Goal: Task Accomplishment & Management: Manage account settings

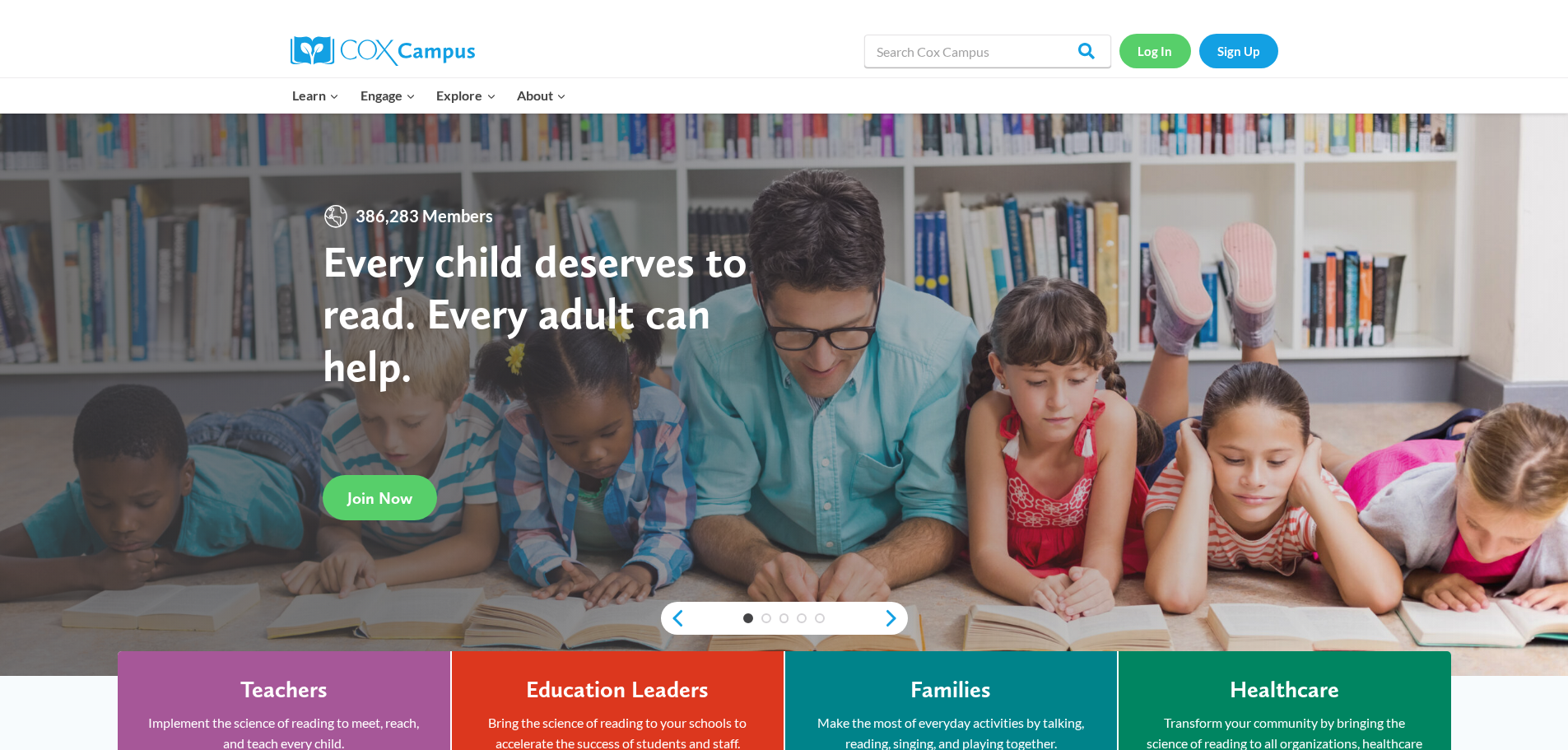
click at [1153, 61] on link "Log In" at bounding box center [1156, 50] width 71 height 34
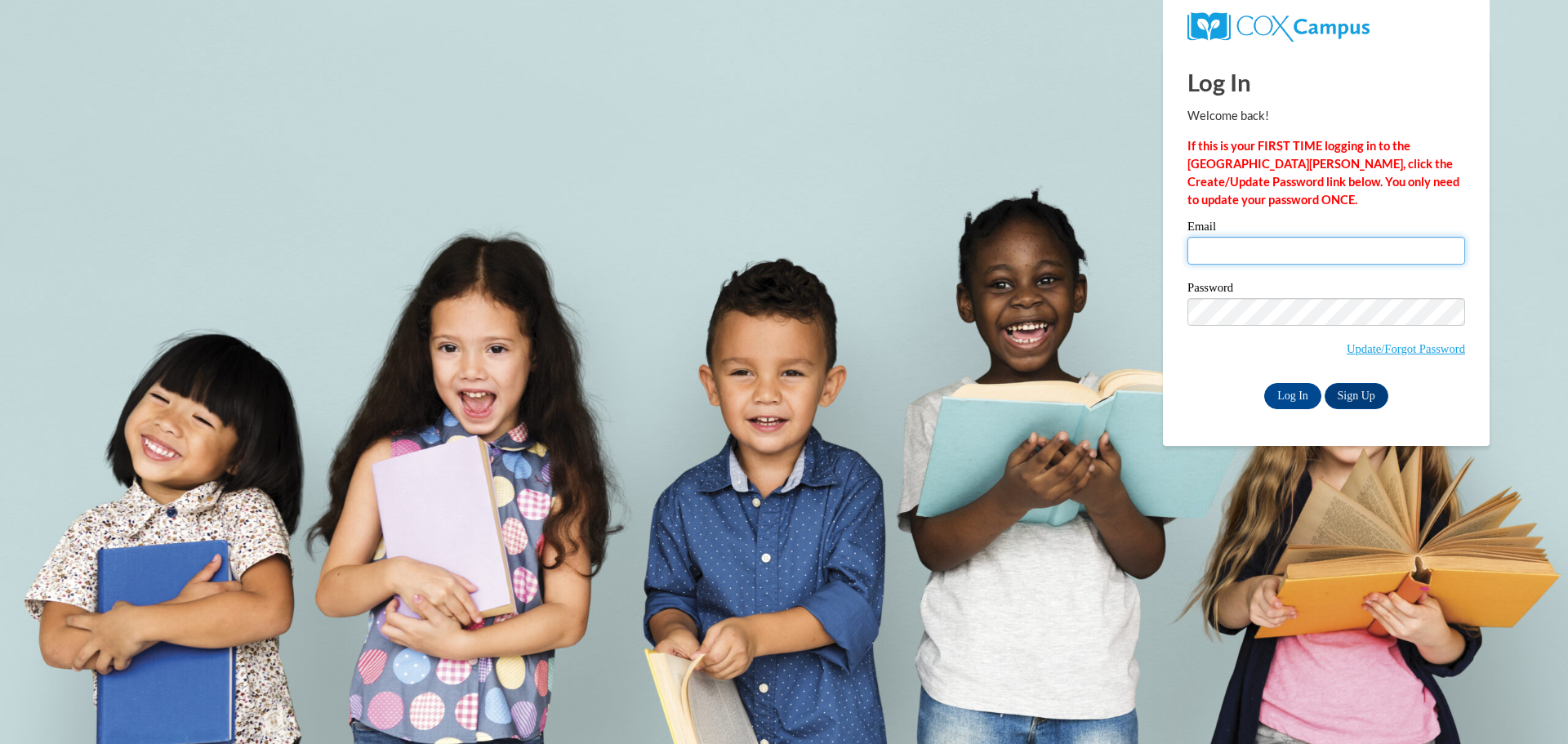
click at [1219, 253] on input "Email" at bounding box center [1326, 250] width 278 height 28
type input "mdzioba@kusd.edu"
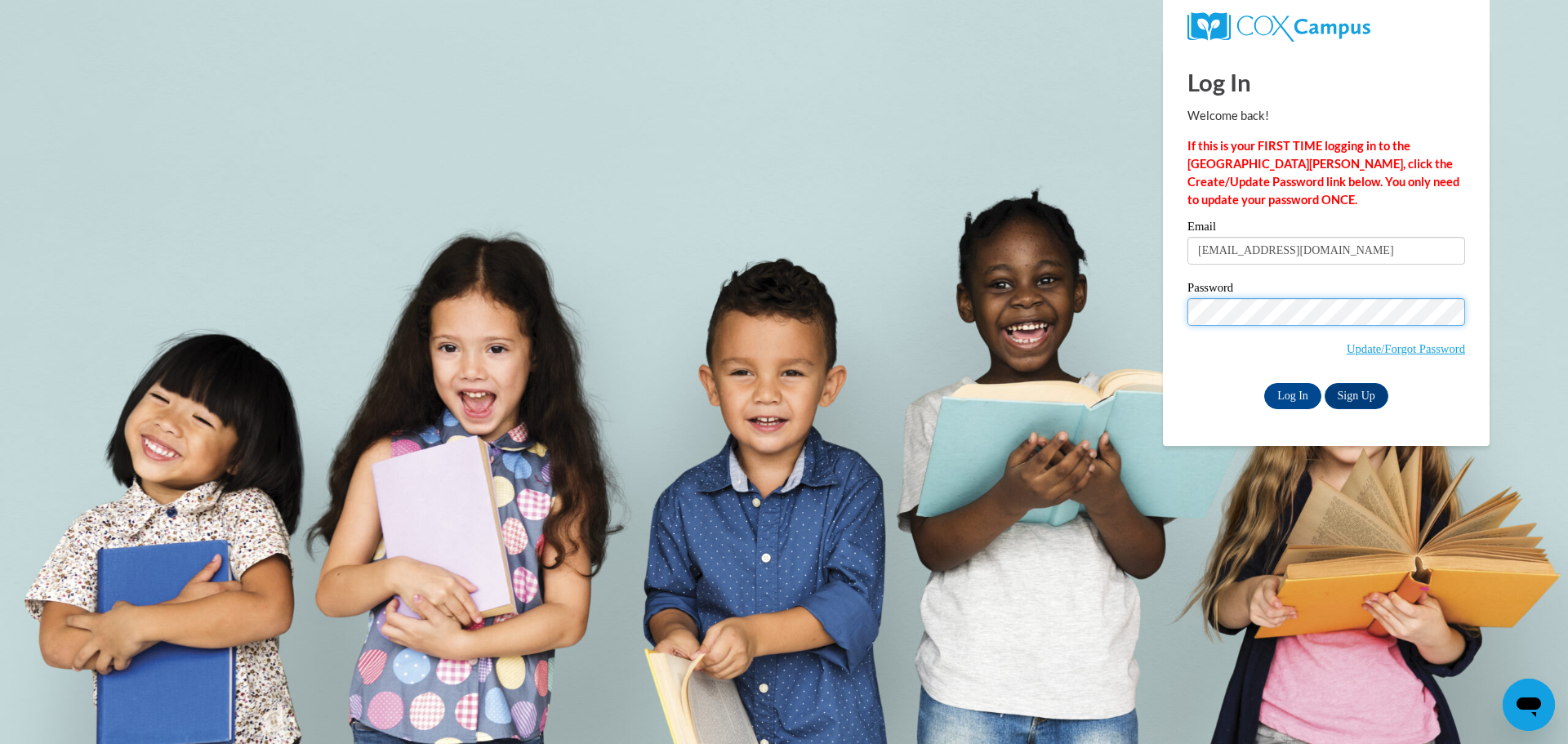
click at [1264, 383] on input "Log In" at bounding box center [1292, 396] width 57 height 26
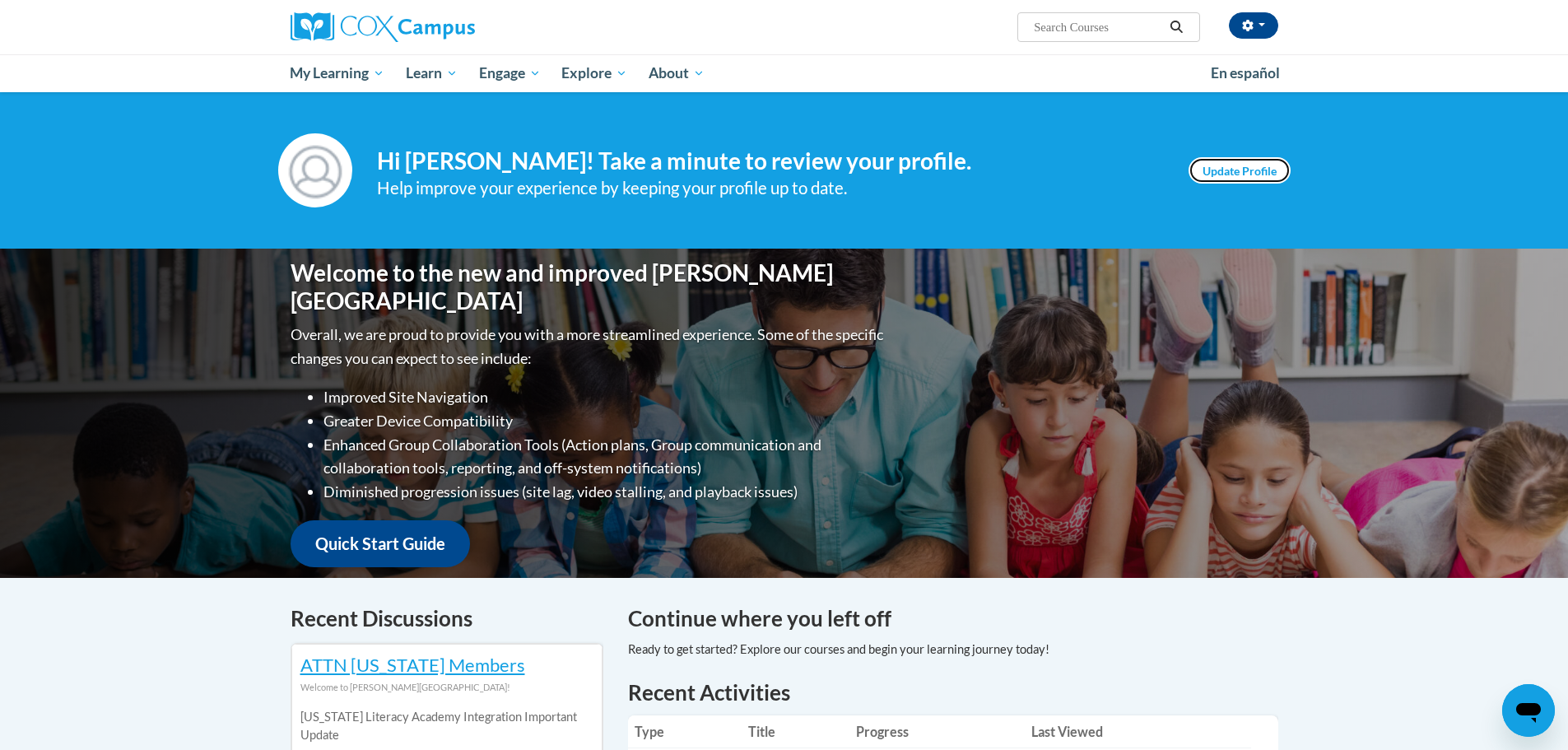
click at [1231, 174] on link "Update Profile" at bounding box center [1239, 170] width 102 height 26
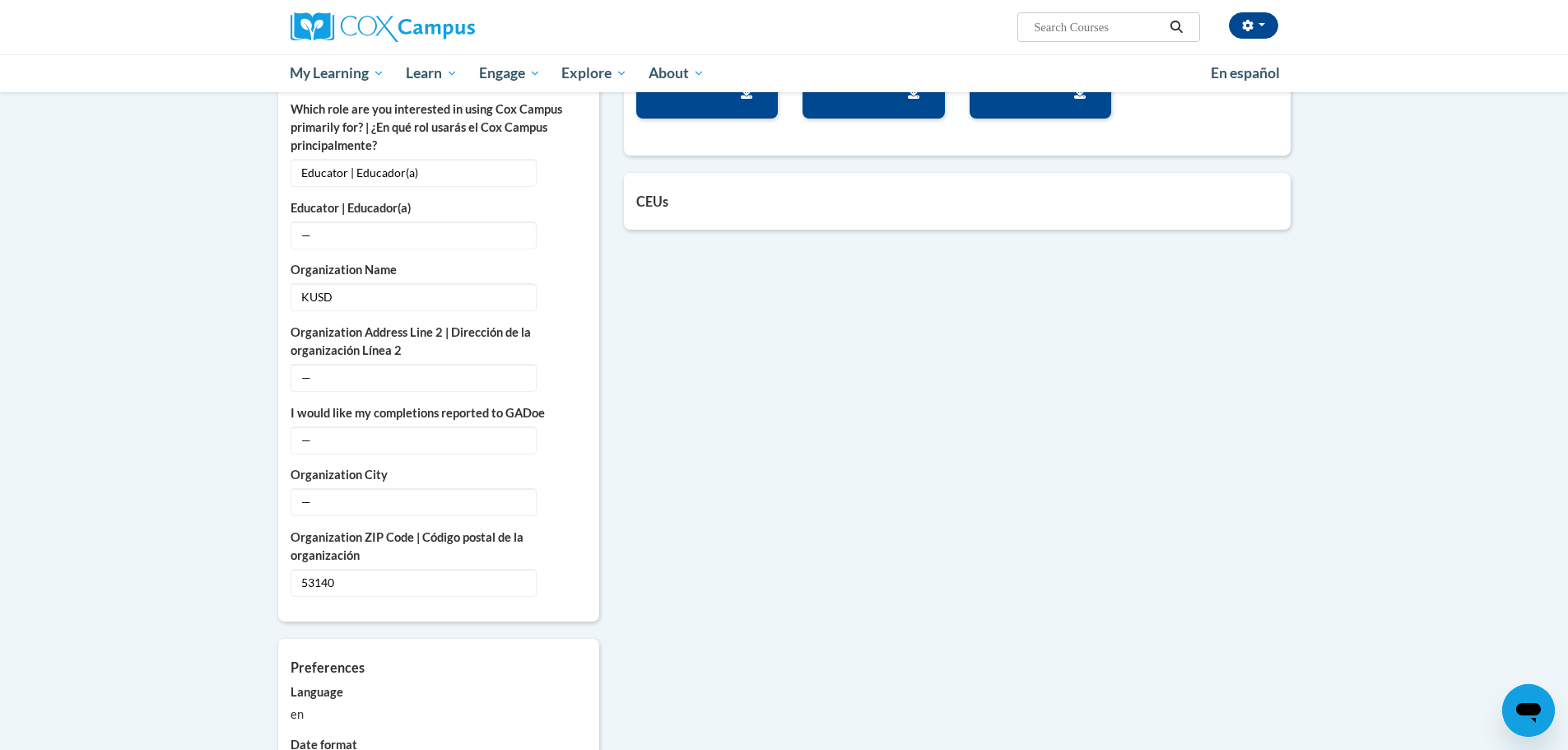
scroll to position [659, 0]
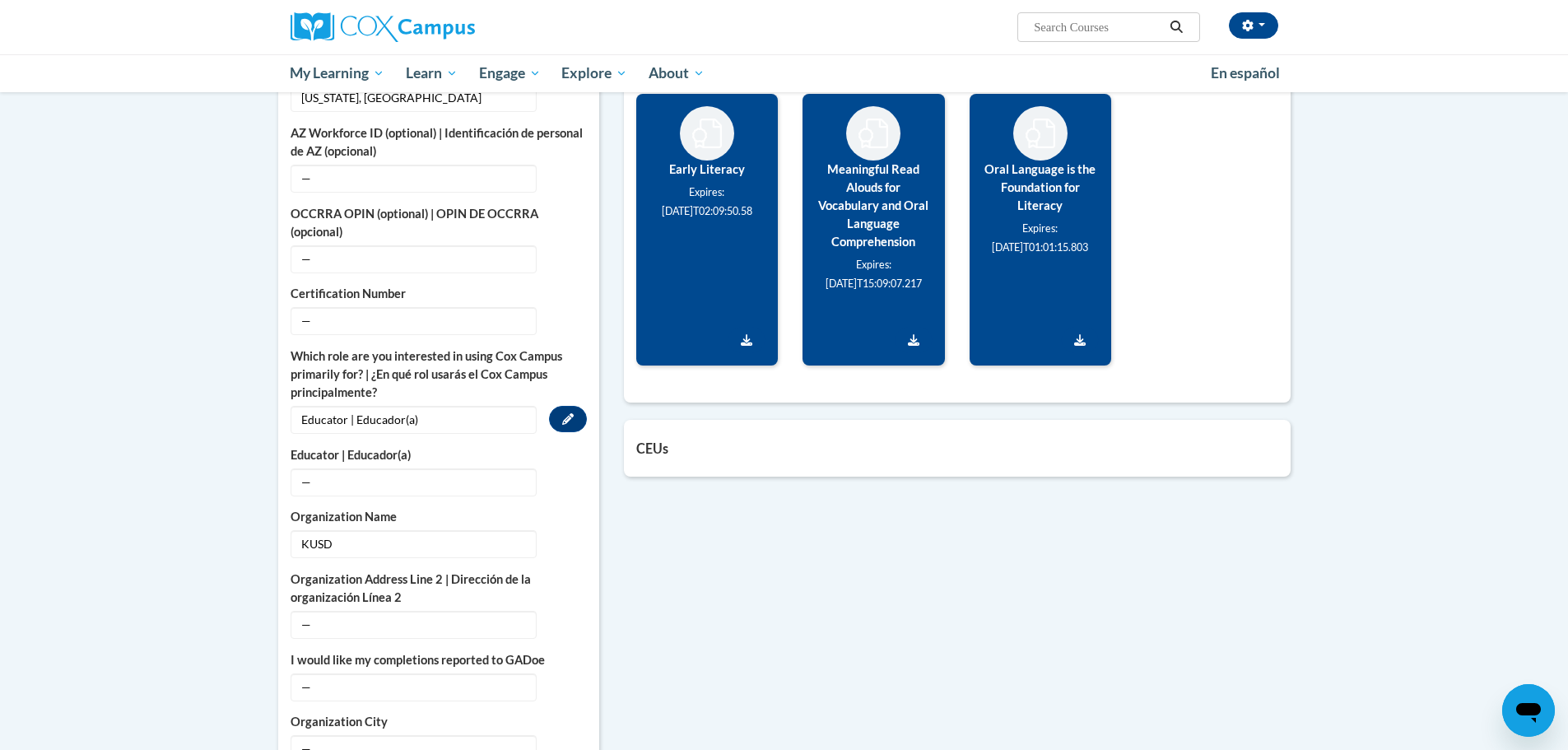
click at [462, 406] on span "Educator | Educador(a)" at bounding box center [413, 419] width 246 height 28
click at [570, 413] on icon "Custom profile fields" at bounding box center [568, 419] width 12 height 12
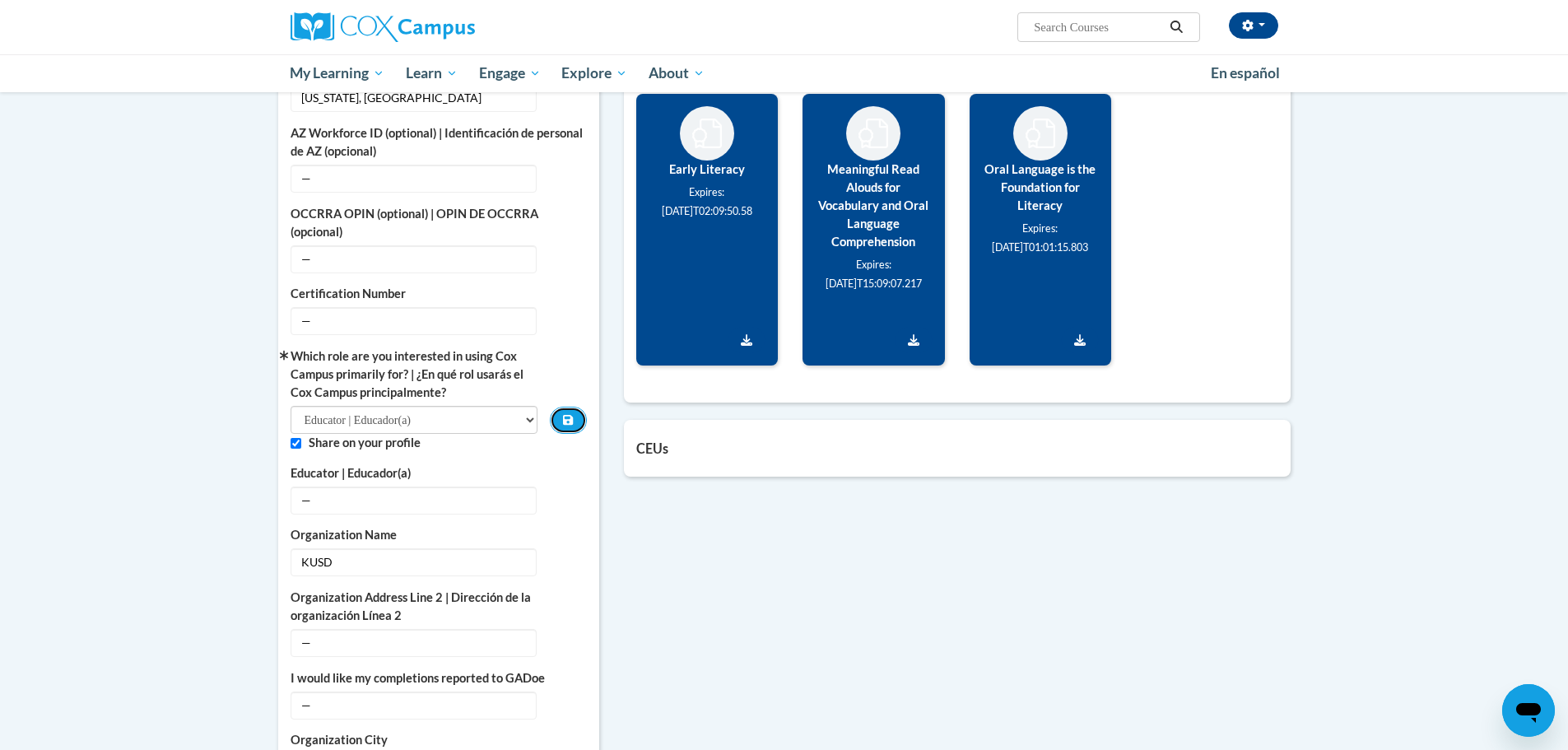
click at [570, 415] on icon "Custom profile fields" at bounding box center [568, 420] width 10 height 10
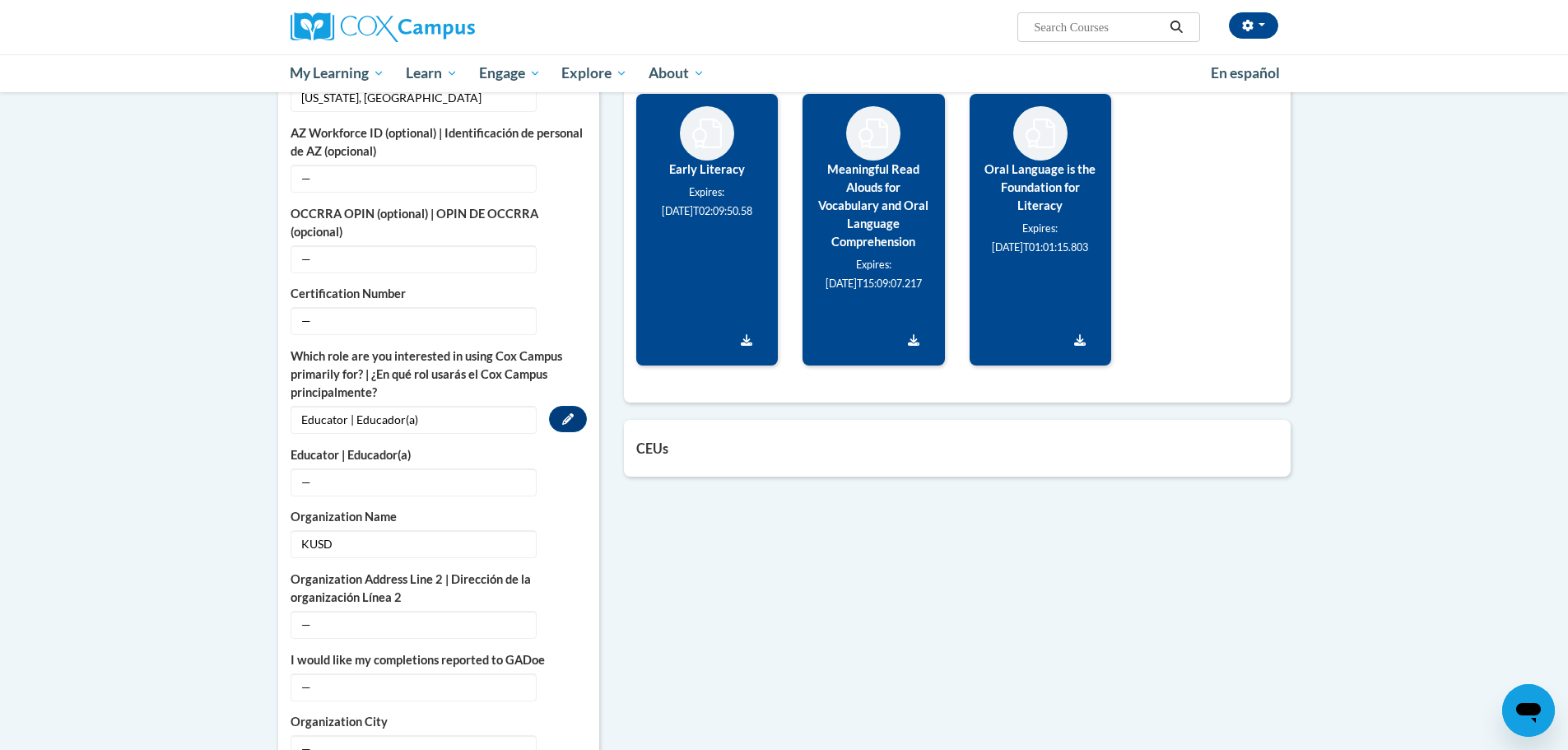
click at [495, 408] on span "Educator | Educador(a)" at bounding box center [413, 419] width 246 height 28
click at [563, 413] on icon "Custom profile fields" at bounding box center [568, 419] width 12 height 12
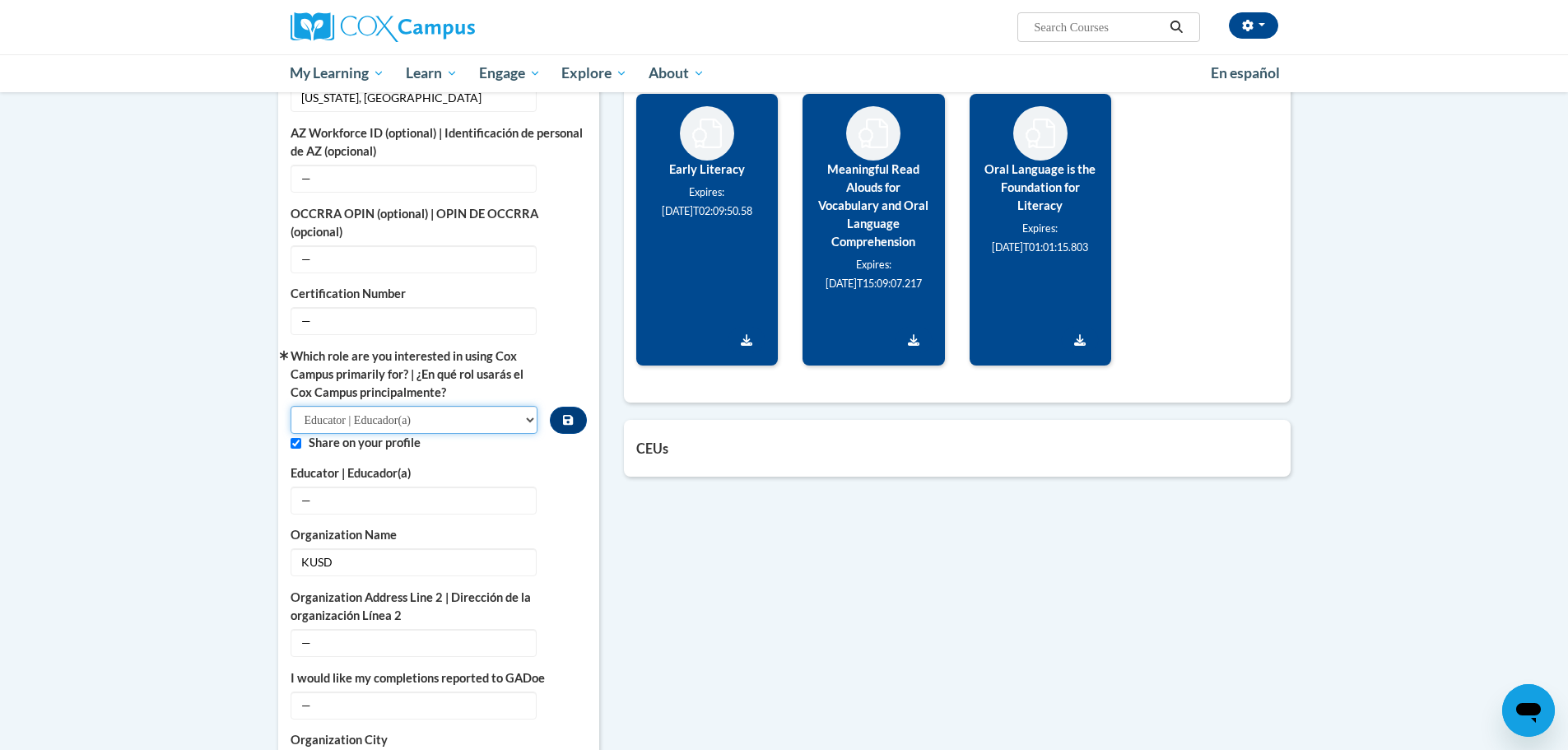
click at [508, 406] on select "Please Select College/University | Colegio/Universidad Community/Nonprofit Part…" at bounding box center [414, 419] width 248 height 28
click at [592, 369] on div "More About Me Click or press to edit any of the profile fields below. Select mu…" at bounding box center [438, 350] width 321 height 1072
click at [659, 588] on div "More About Me Click or press to edit any of the profile fields below. Select mu…" at bounding box center [784, 514] width 1037 height 1400
click at [570, 415] on icon "Custom profile fields" at bounding box center [568, 420] width 10 height 10
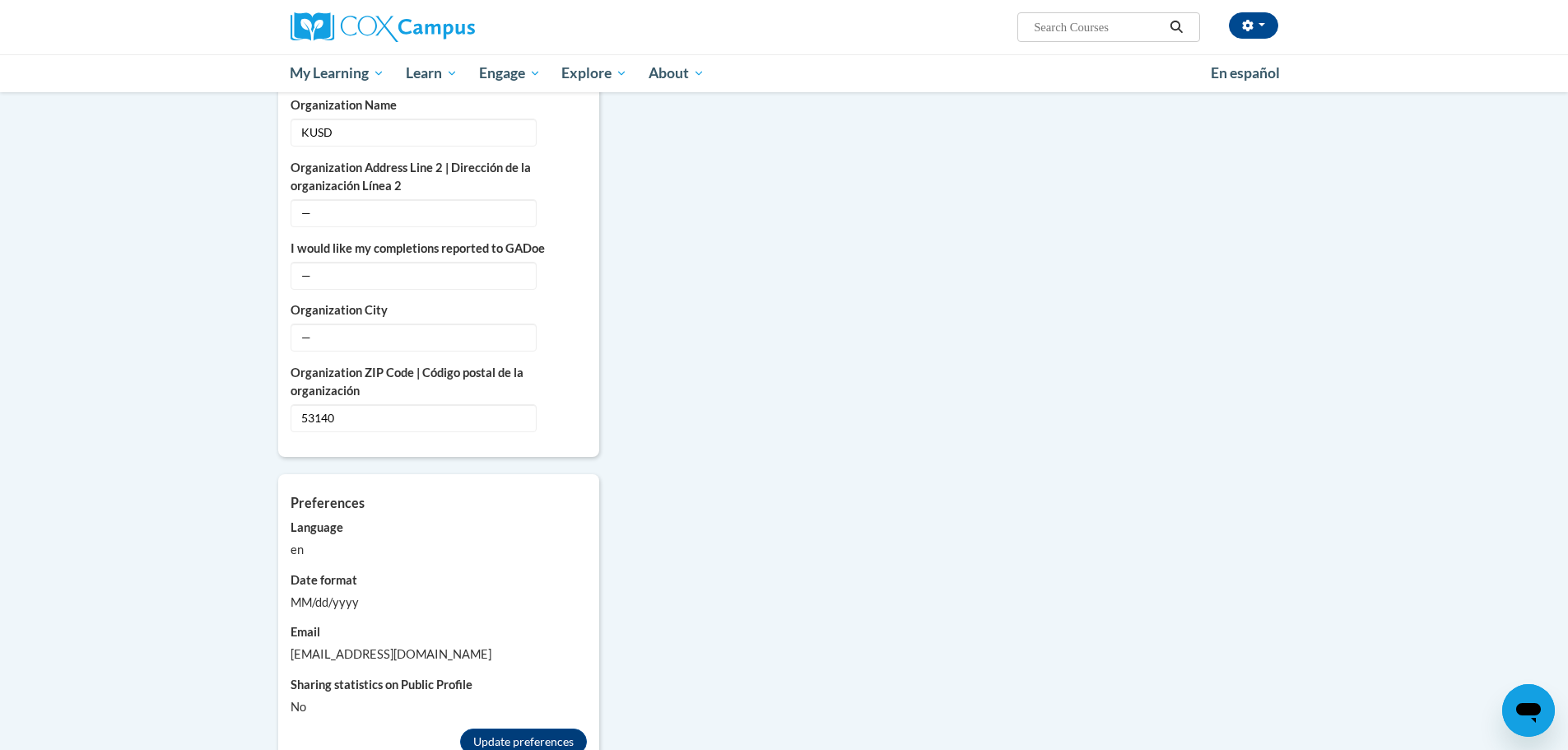
scroll to position [1235, 0]
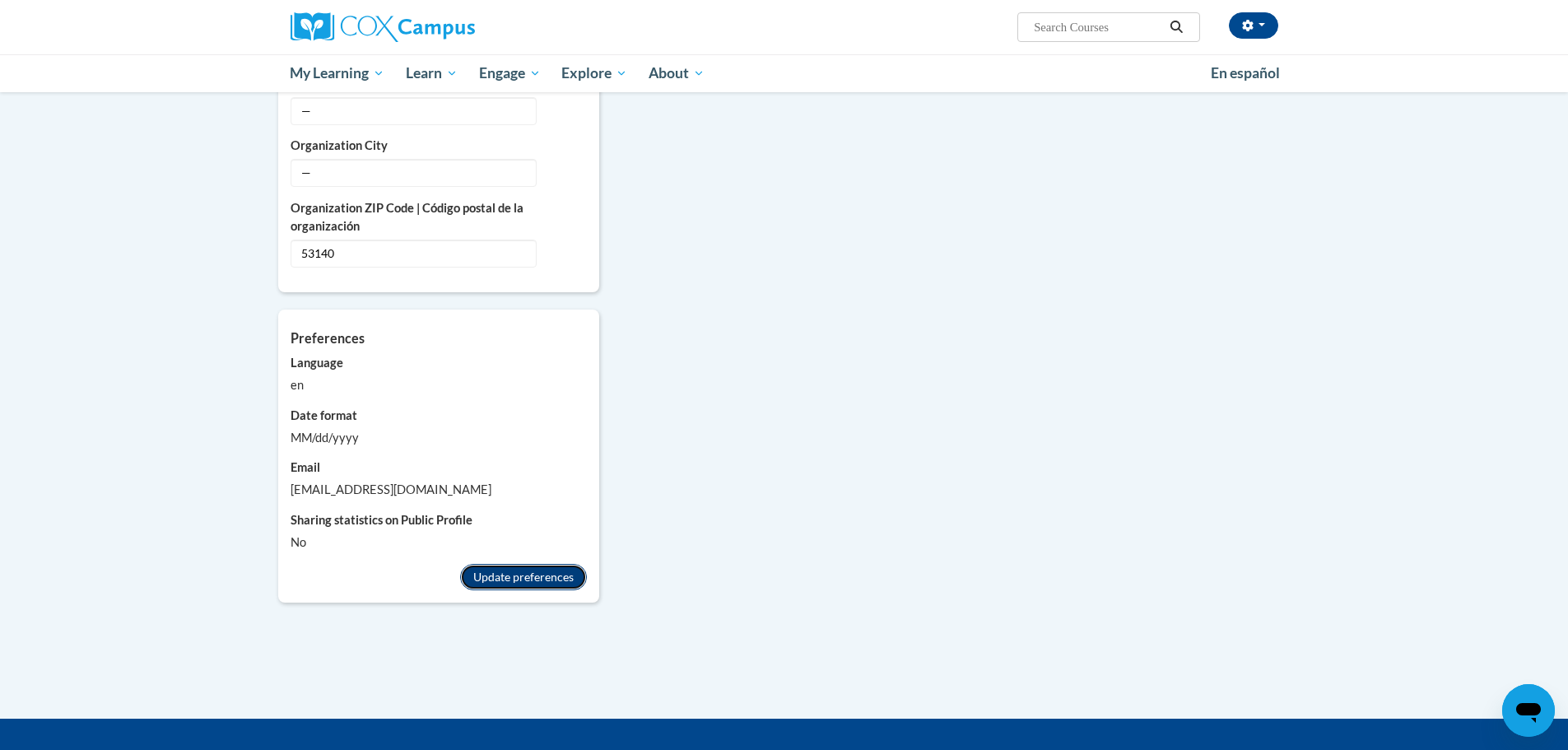
click at [550, 564] on button "Update preferences" at bounding box center [524, 577] width 127 height 26
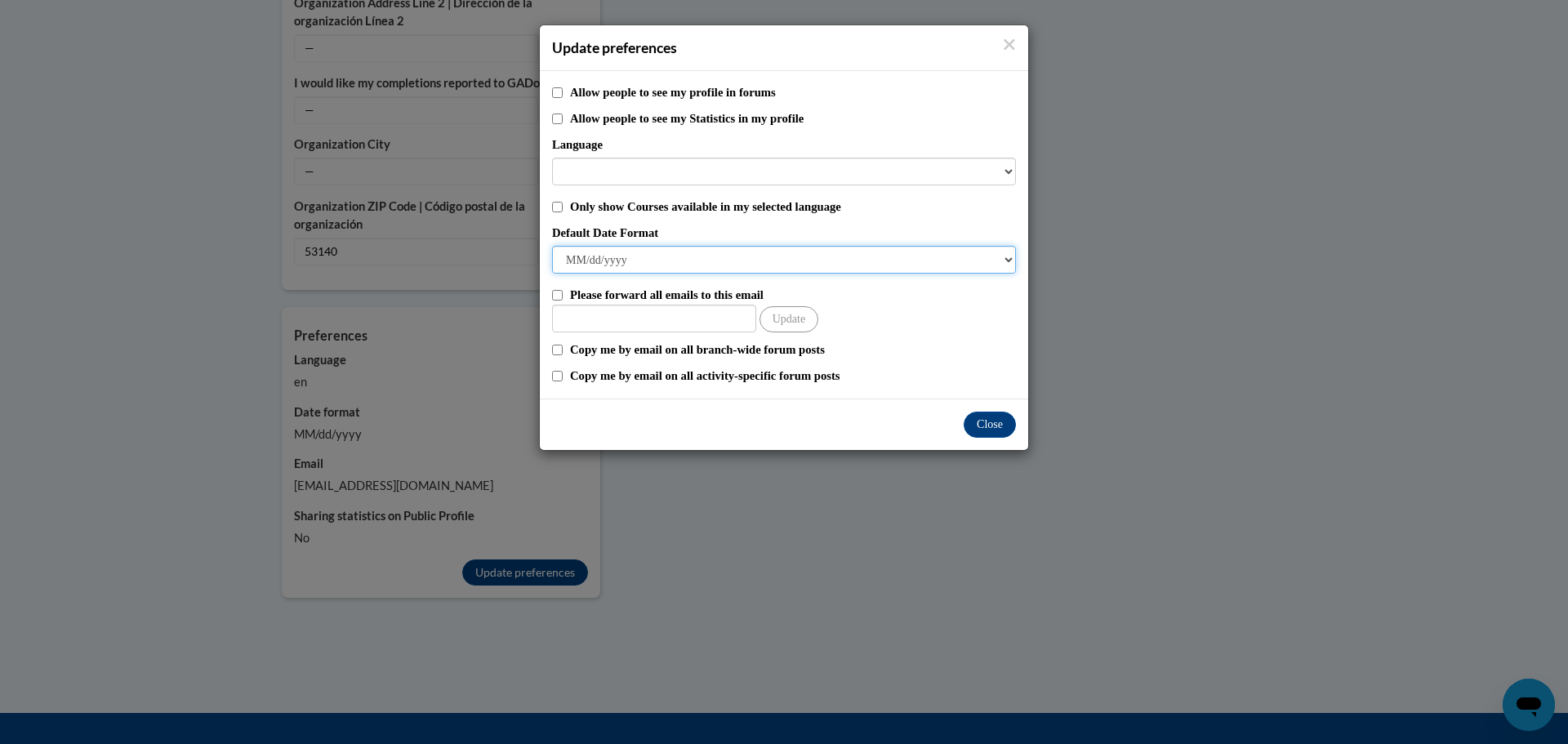
click at [1008, 255] on select "M/d/yyyy M/d/yy MM/dd/yy MM/dd/yyyy yy/MM/dd yyyy-MM-dd dd-MMM-yyyy dd/MM/yyyy …" at bounding box center [784, 259] width 464 height 28
select select "yyyy-MM-dd"
click at [552, 246] on select "M/d/yyyy M/d/yy MM/dd/yy MM/dd/yyyy yy/MM/dd yyyy-MM-dd dd-MMM-yyyy dd/MM/yyyy …" at bounding box center [784, 259] width 464 height 28
click at [980, 418] on button "Close" at bounding box center [989, 424] width 52 height 26
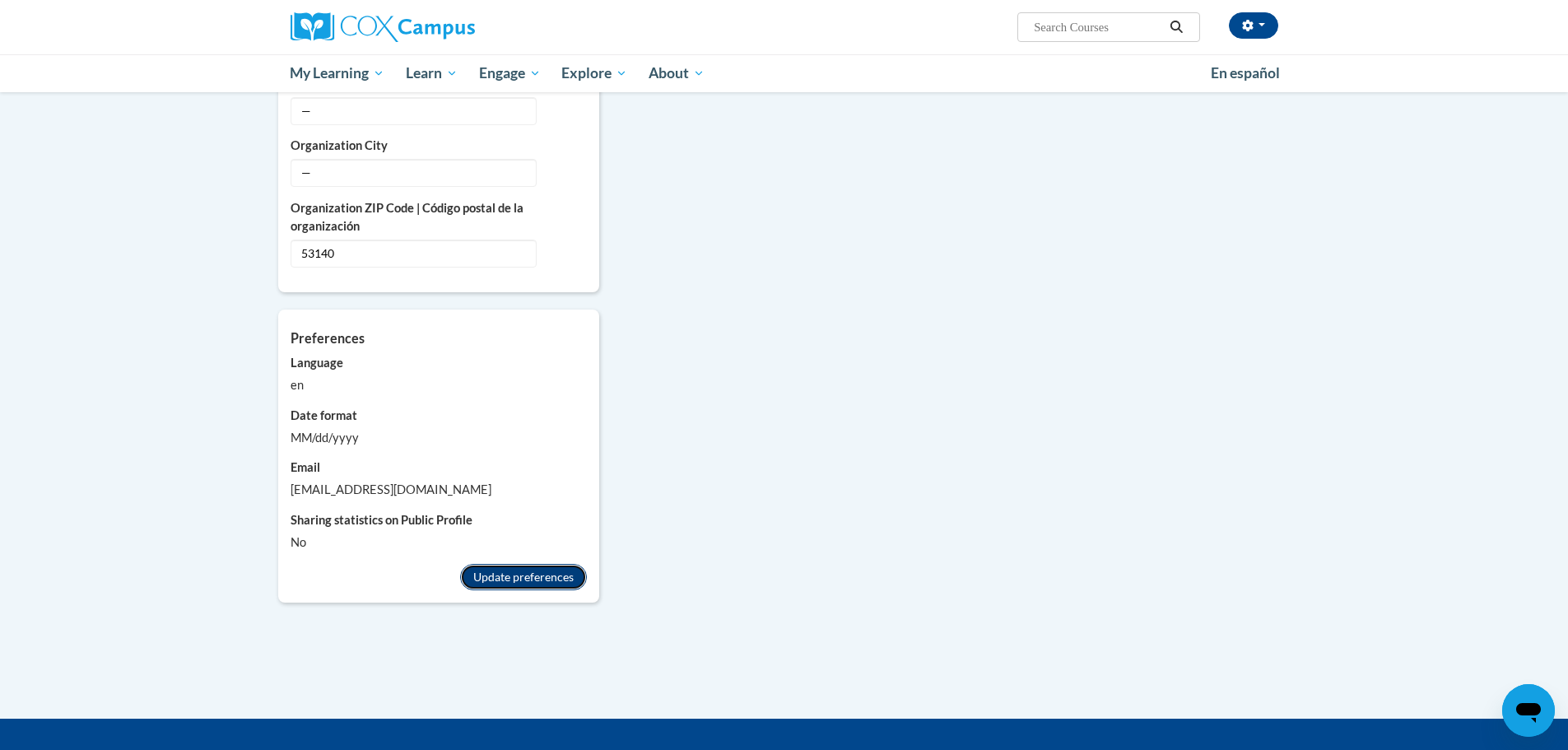
click at [522, 564] on button "Update preferences" at bounding box center [524, 577] width 127 height 26
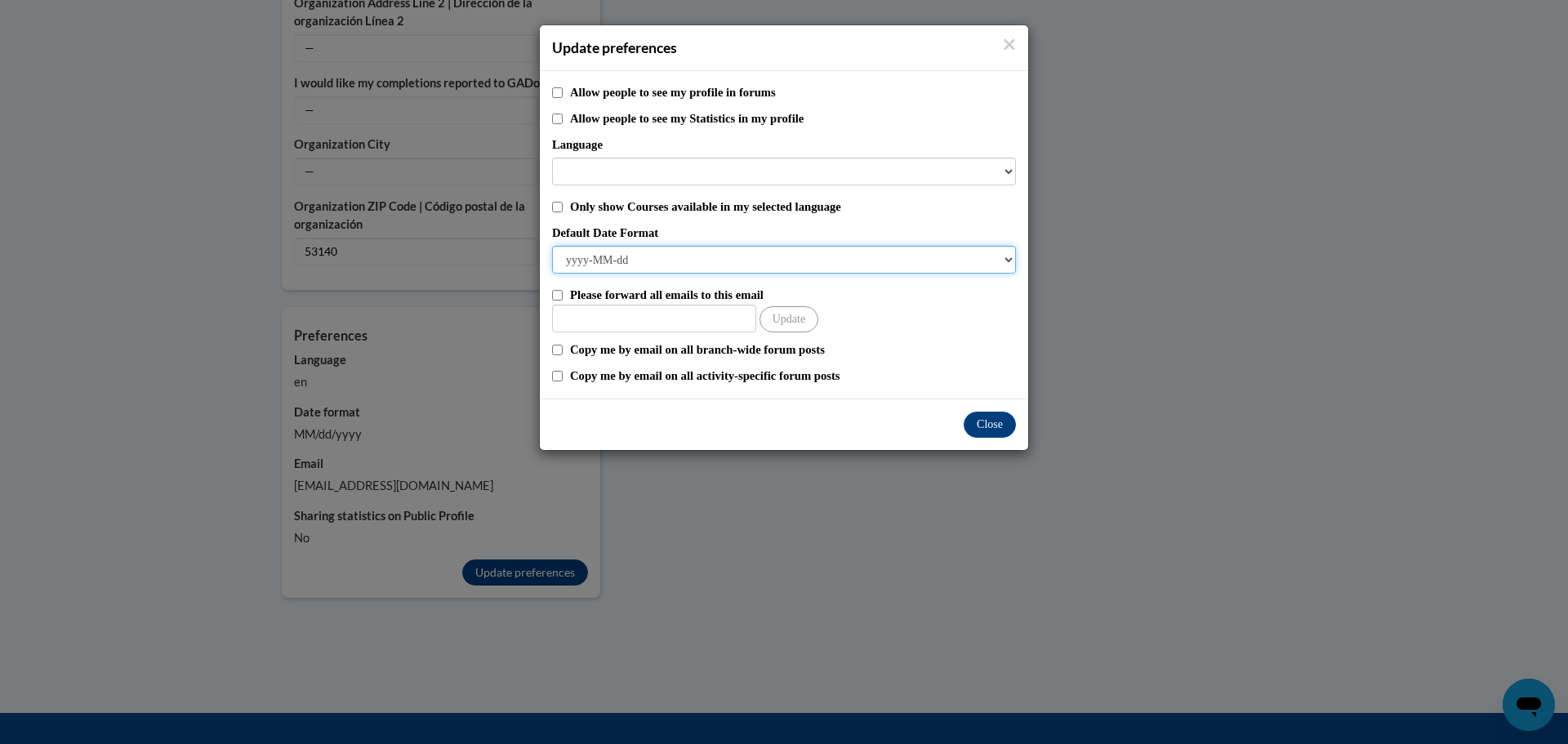
click at [993, 258] on select "M/d/yyyy M/d/yy MM/dd/yy MM/dd/yyyy yy/MM/dd yyyy-MM-dd dd-MMM-yyyy dd/MM/yyyy …" at bounding box center [784, 259] width 464 height 28
click at [552, 246] on select "M/d/yyyy M/d/yy MM/dd/yy MM/dd/yyyy yy/MM/dd yyyy-MM-dd dd-MMM-yyyy dd/MM/yyyy …" at bounding box center [784, 259] width 464 height 28
click at [997, 423] on button "Close" at bounding box center [989, 424] width 52 height 26
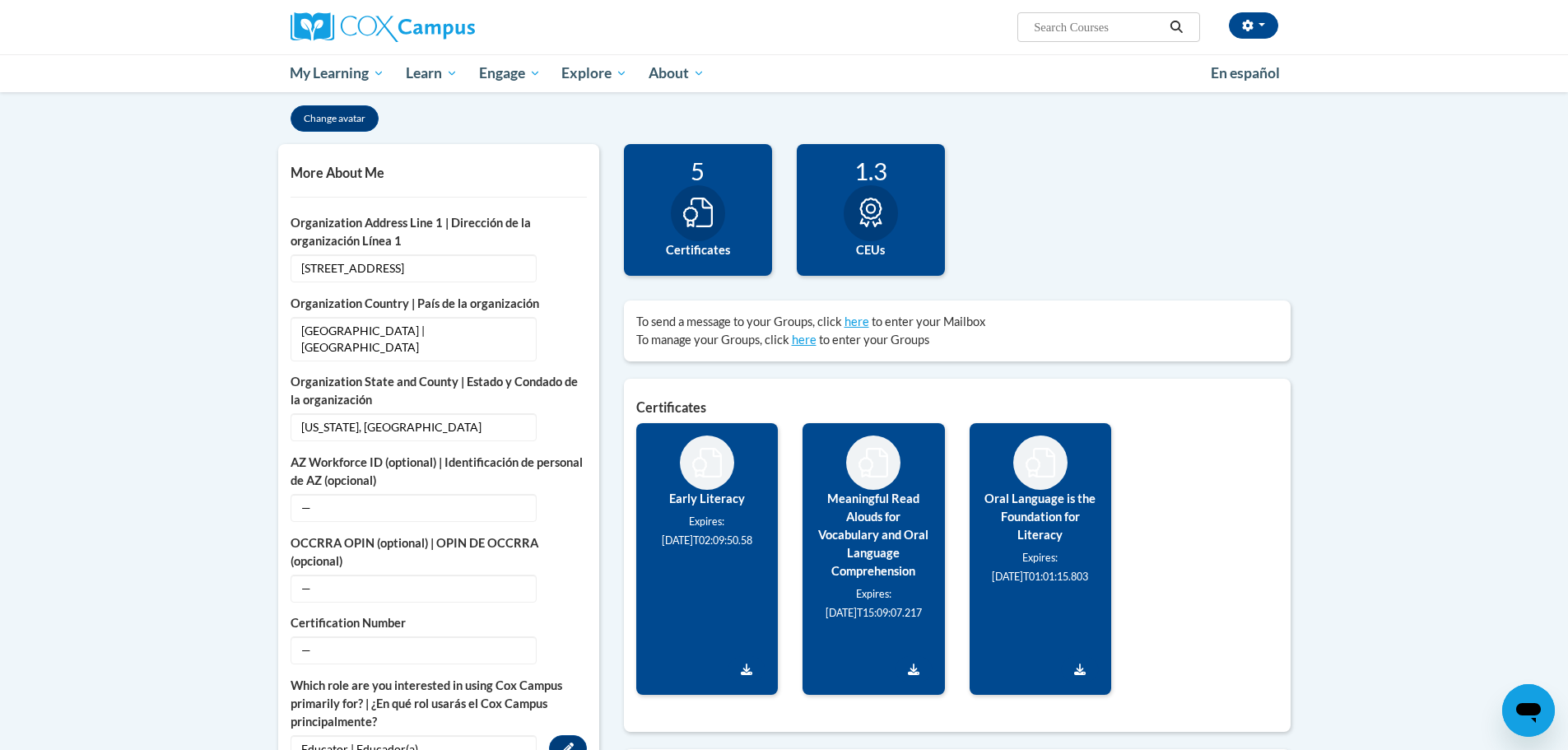
scroll to position [0, 0]
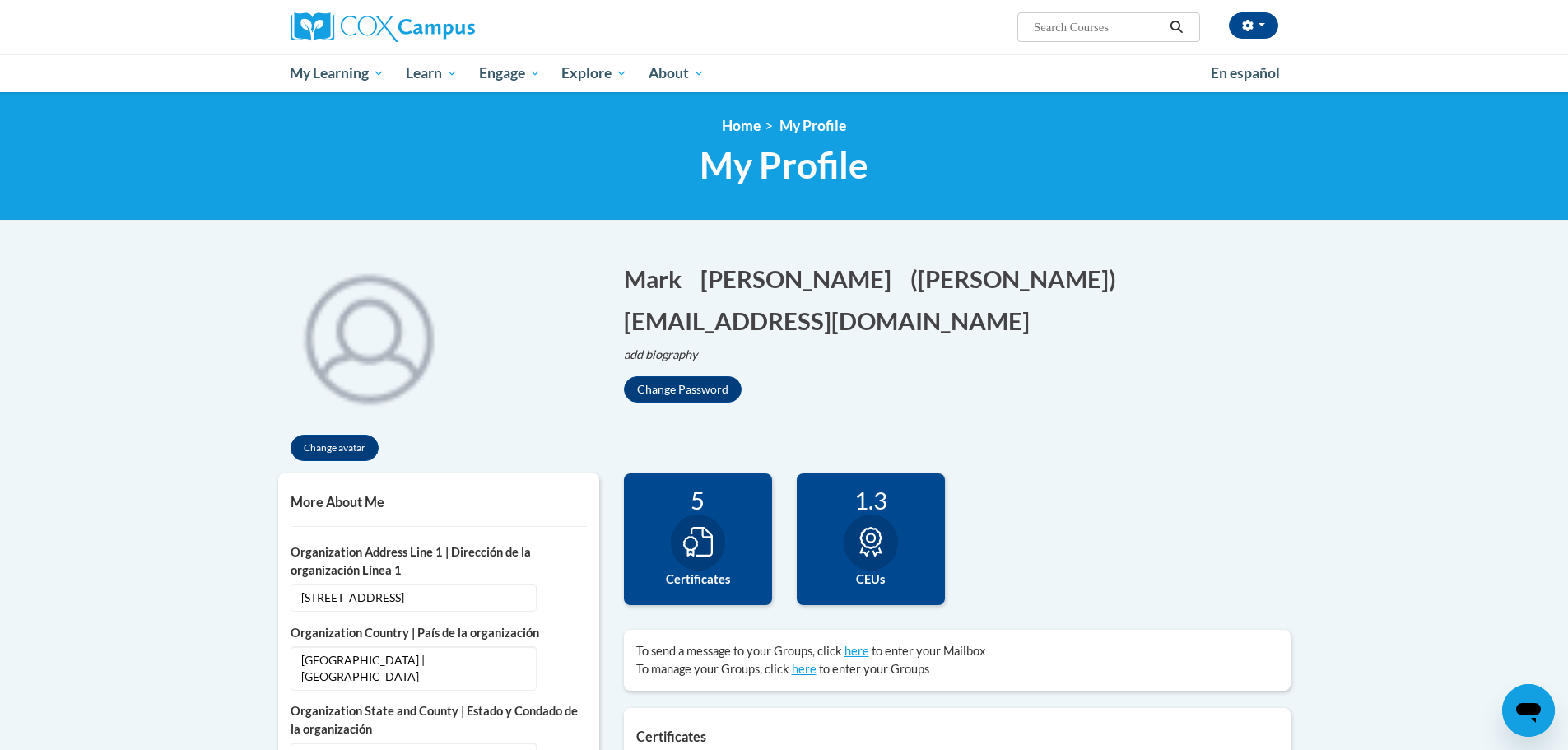
click at [1194, 402] on div "Change avatar Mark Edit Screen Name Mark Save Dzioba Edit Screen Name Dzioba Sa…" at bounding box center [784, 359] width 1037 height 228
click at [1267, 25] on button "button" at bounding box center [1253, 25] width 49 height 26
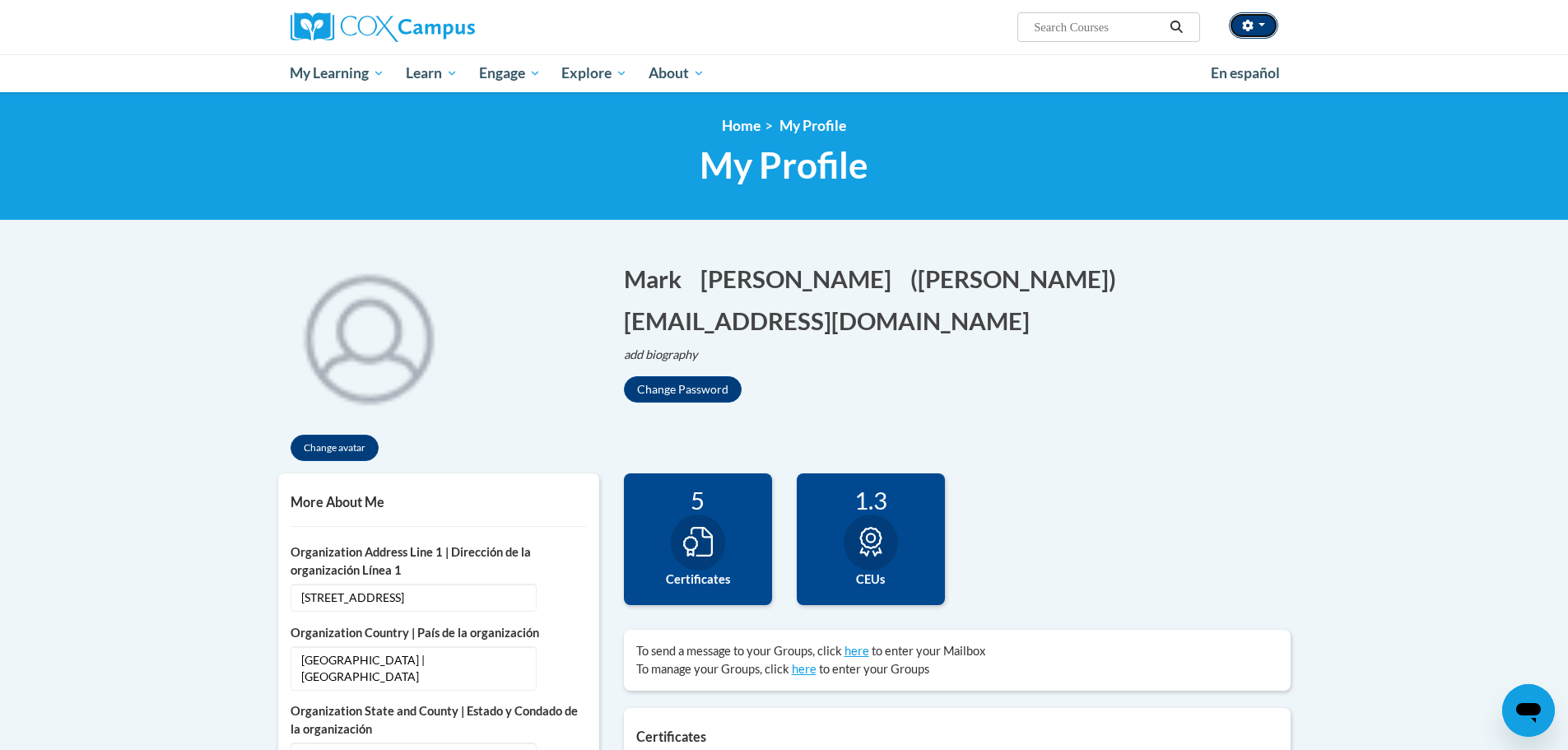
click at [1263, 27] on button "button" at bounding box center [1253, 25] width 49 height 26
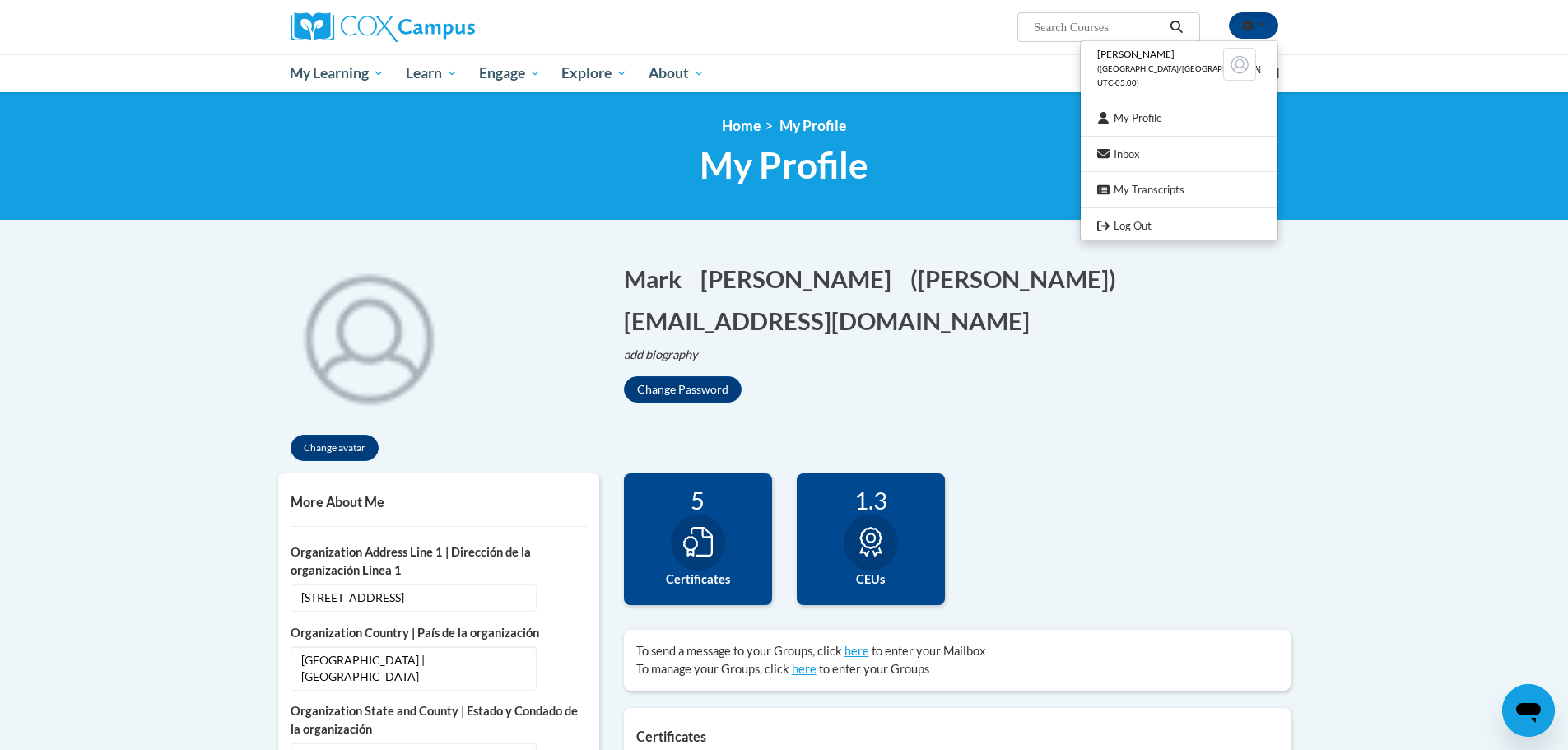
click at [1357, 24] on div "Mark Dzioba (America/Chicago UTC-05:00) My Profile Inbox My Transcripts Log Out…" at bounding box center [784, 46] width 1568 height 92
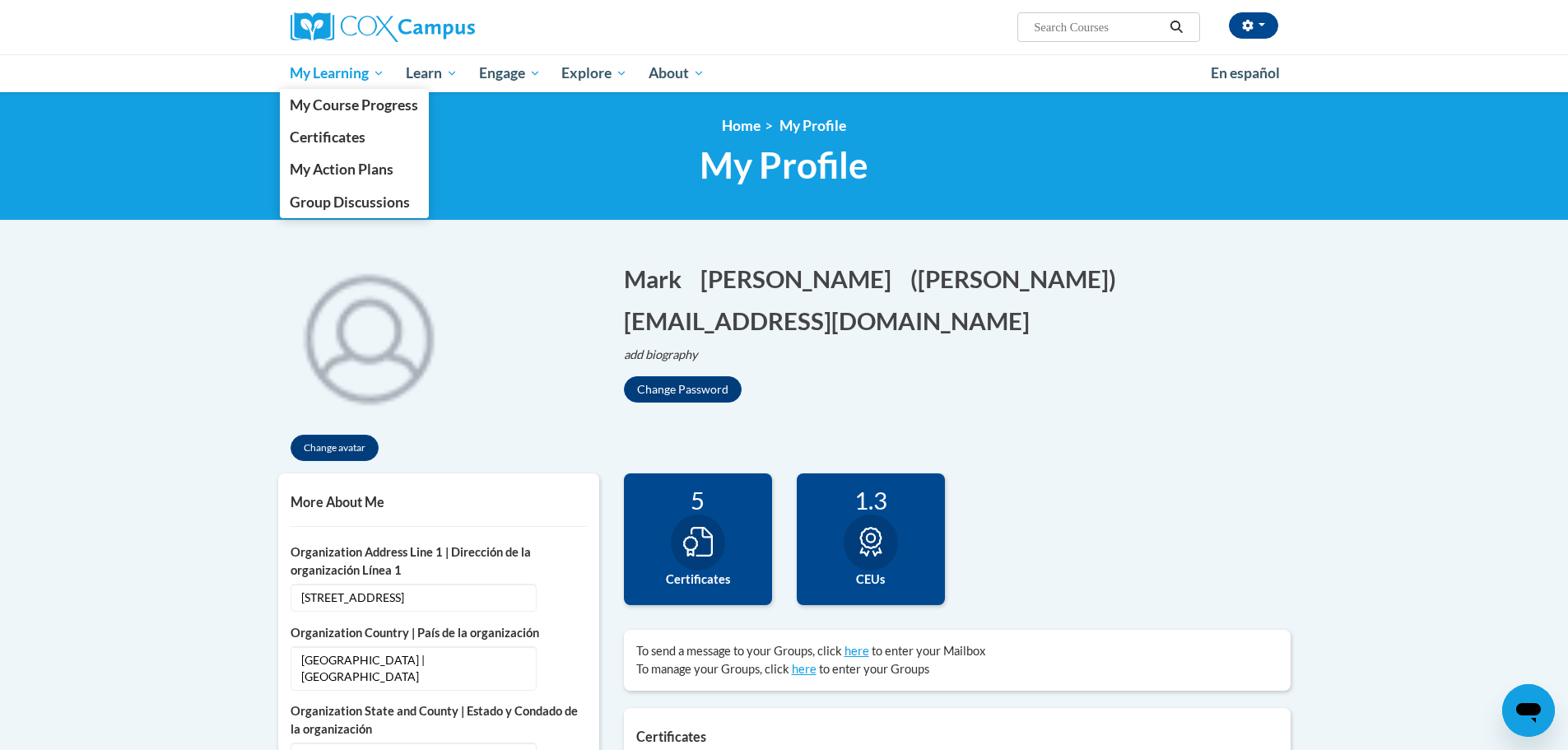
click at [375, 73] on span "My Learning" at bounding box center [336, 73] width 94 height 20
click at [356, 200] on span "Group Discussions" at bounding box center [349, 202] width 120 height 17
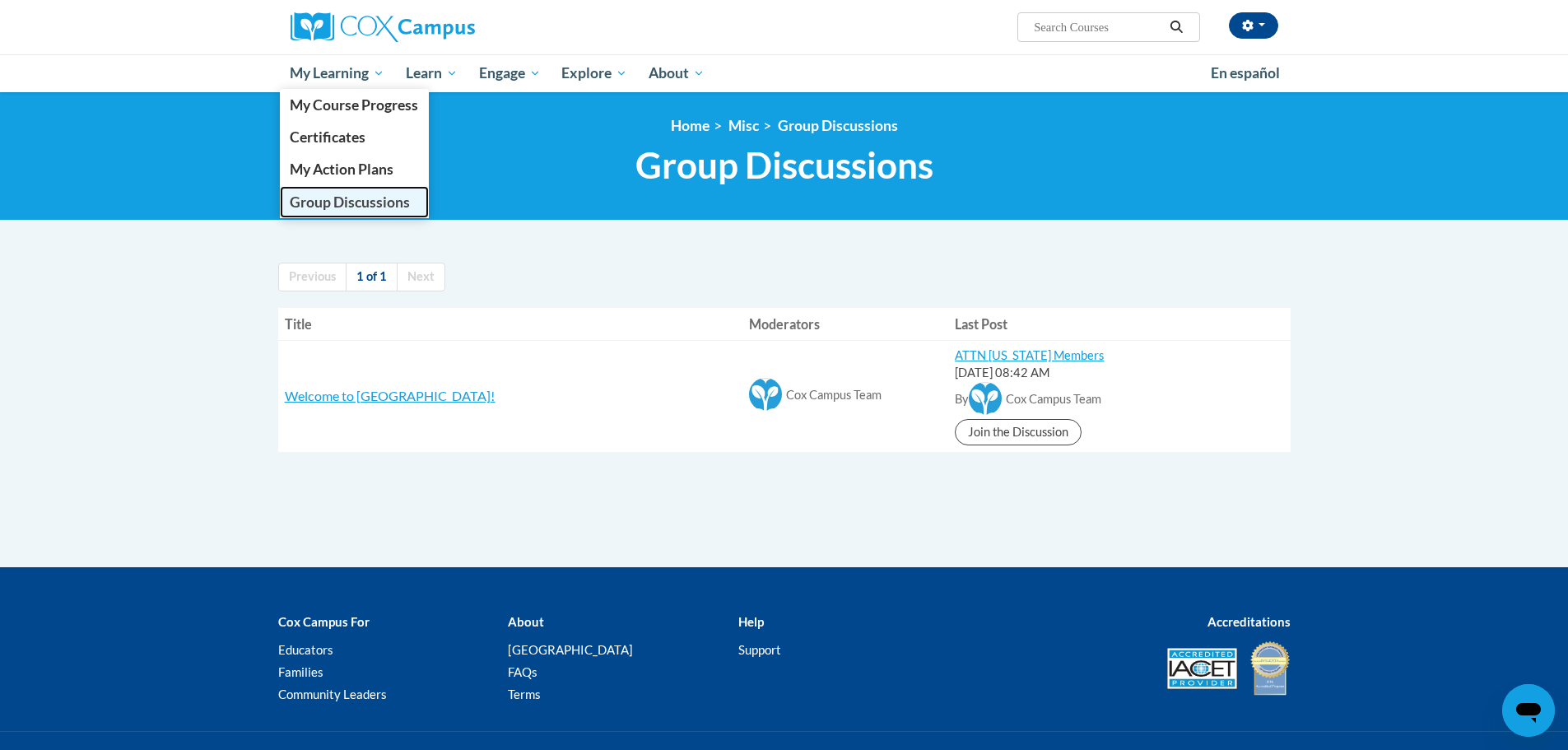
click at [363, 196] on span "Group Discussions" at bounding box center [349, 202] width 120 height 17
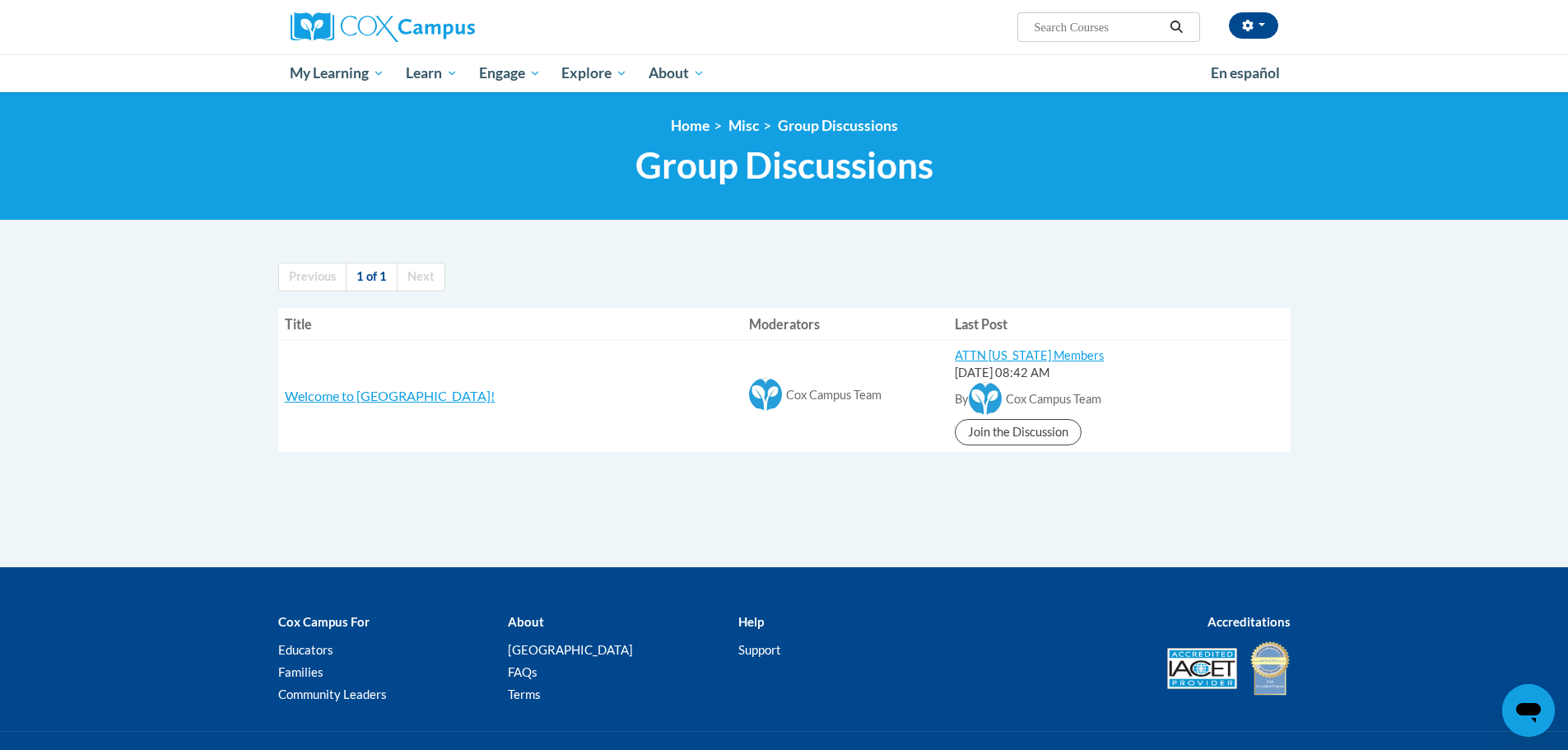
click at [877, 32] on div "[PERSON_NAME] ([GEOGRAPHIC_DATA]/[GEOGRAPHIC_DATA] UTC-05:00) My Profile Inbox …" at bounding box center [953, 21] width 675 height 42
